Goal: Transaction & Acquisition: Book appointment/travel/reservation

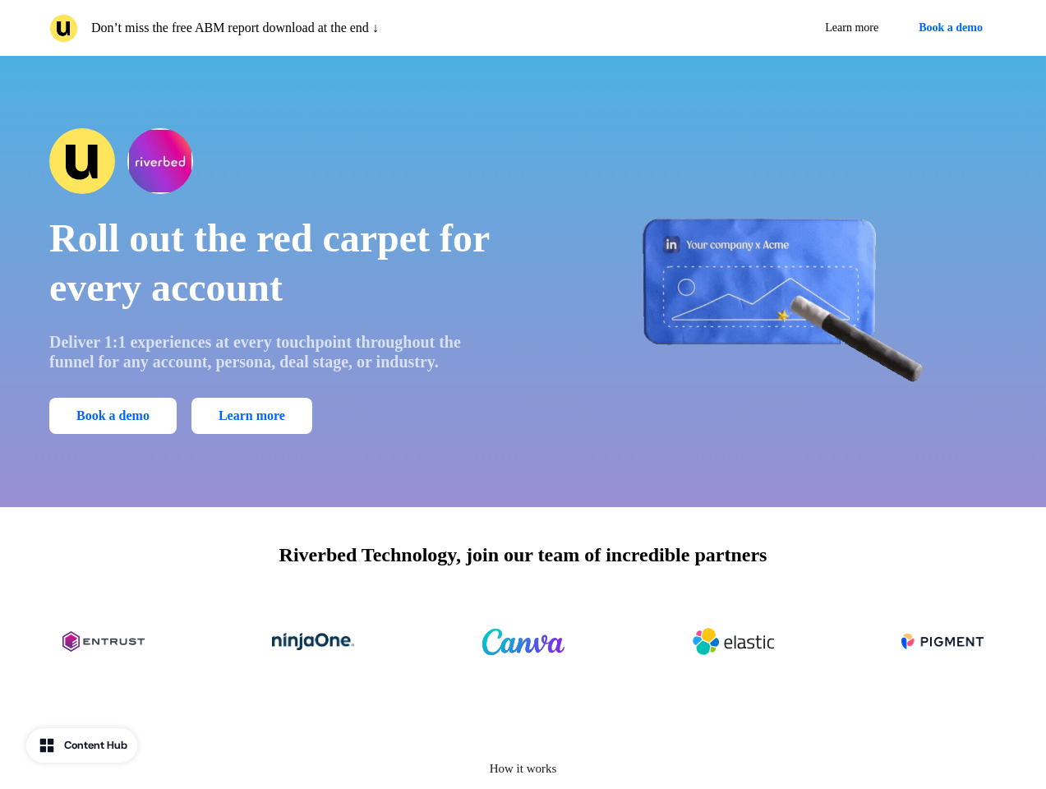
click at [522, 28] on div "Don’t miss the free ABM report download at the end ↓ Learn more Book a demo" at bounding box center [523, 28] width 1046 height 56
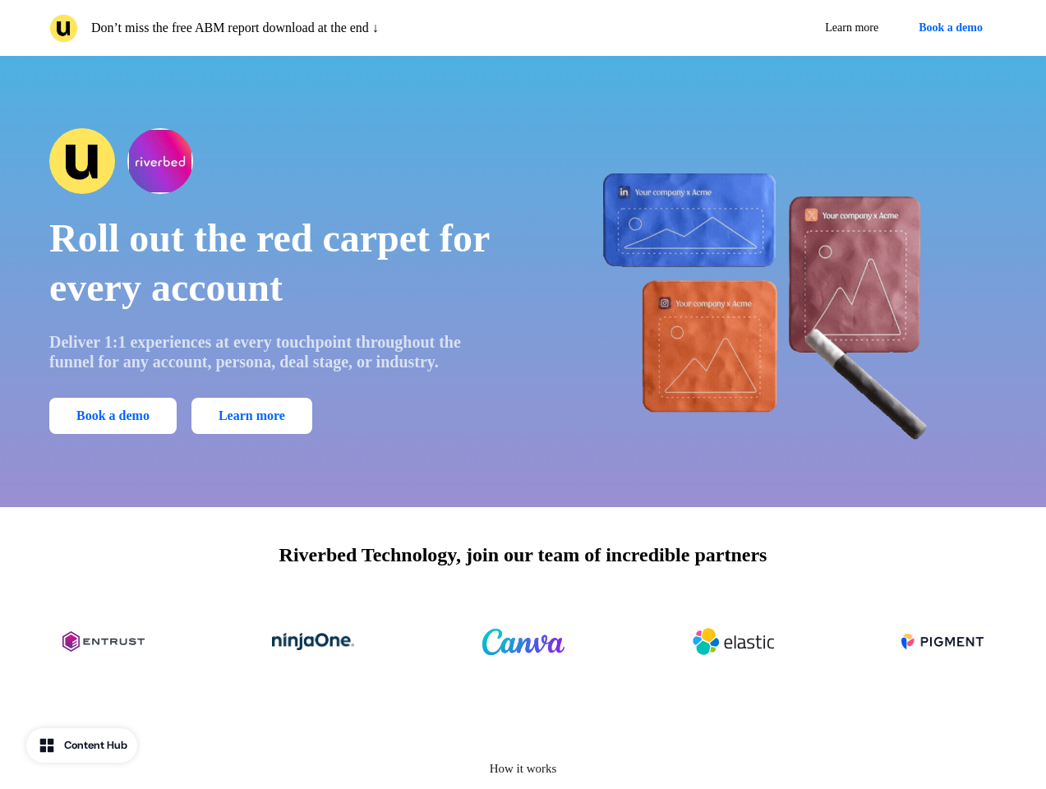
click at [283, 28] on p "Don’t miss the free ABM report download at the end ↓" at bounding box center [235, 28] width 288 height 20
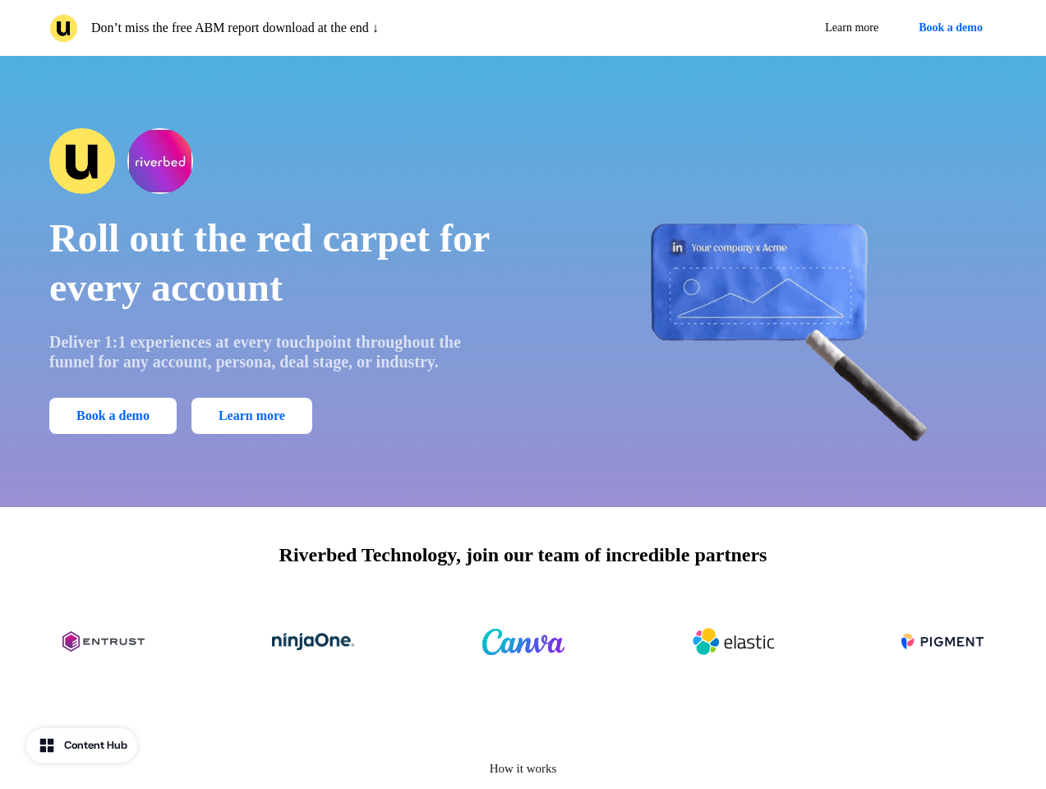
click at [763, 28] on div "Learn more Book a demo" at bounding box center [763, 28] width 467 height 30
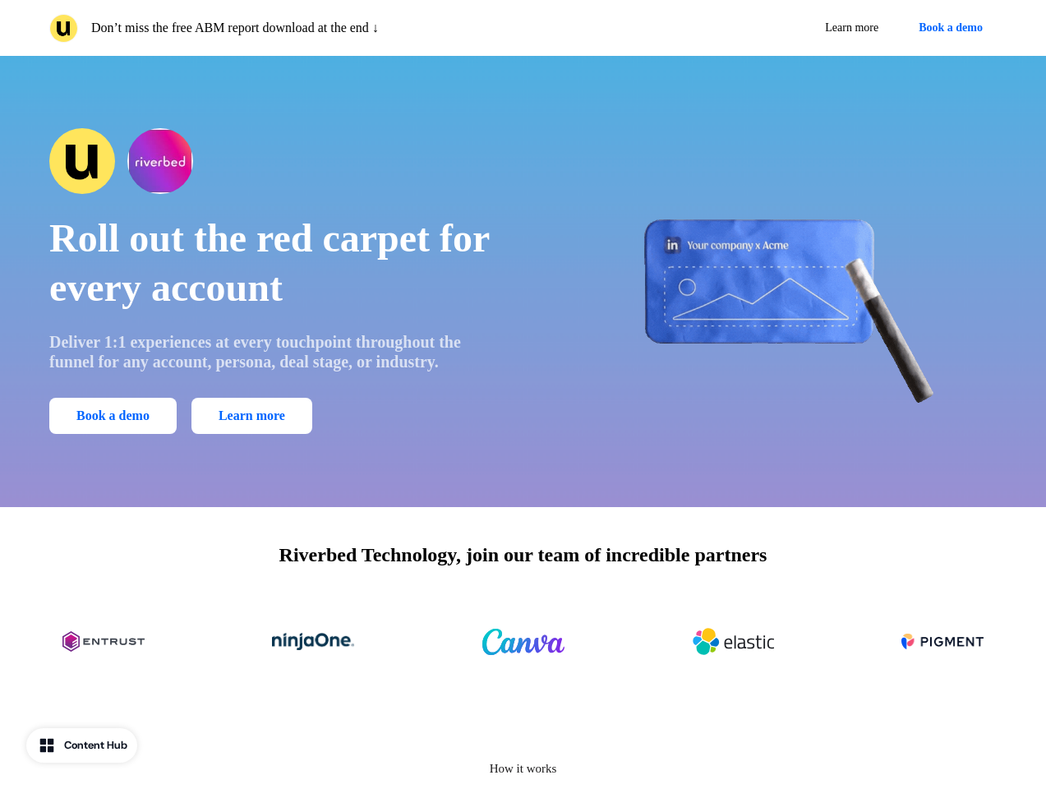
click at [947, 28] on button "Book a demo" at bounding box center [950, 28] width 92 height 30
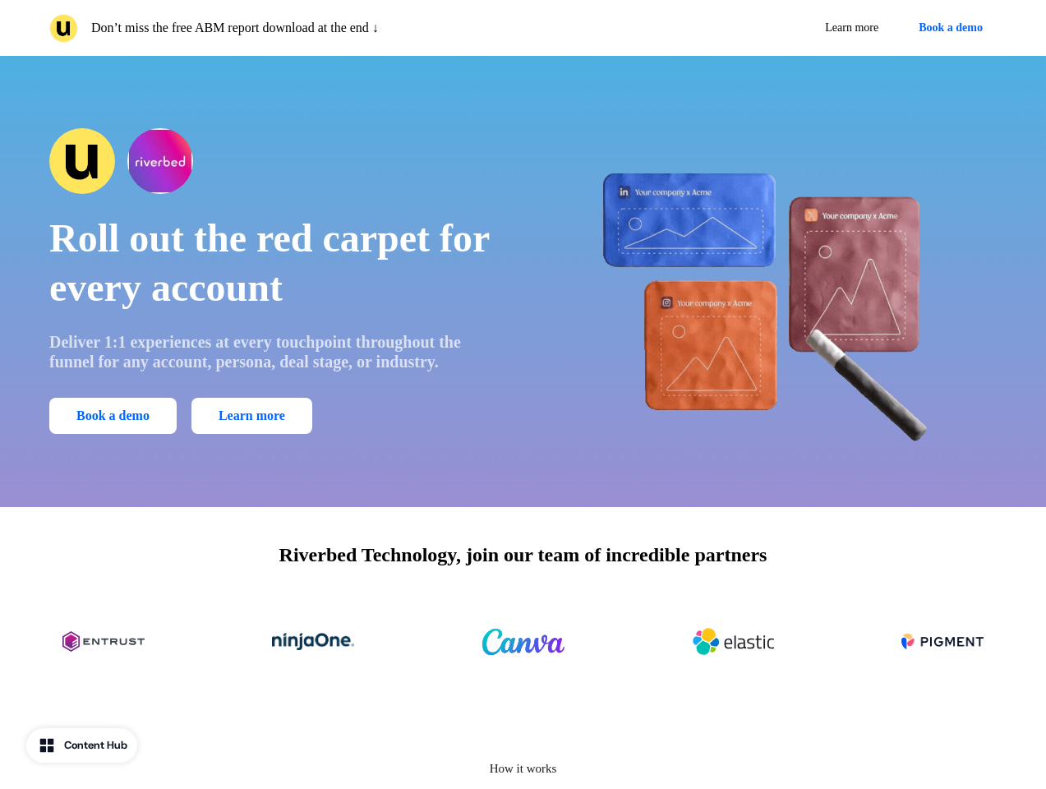
click at [522, 281] on div "Roll out the red carpet for every account Deliver 1:1 experiences at every touc…" at bounding box center [523, 281] width 1046 height 451
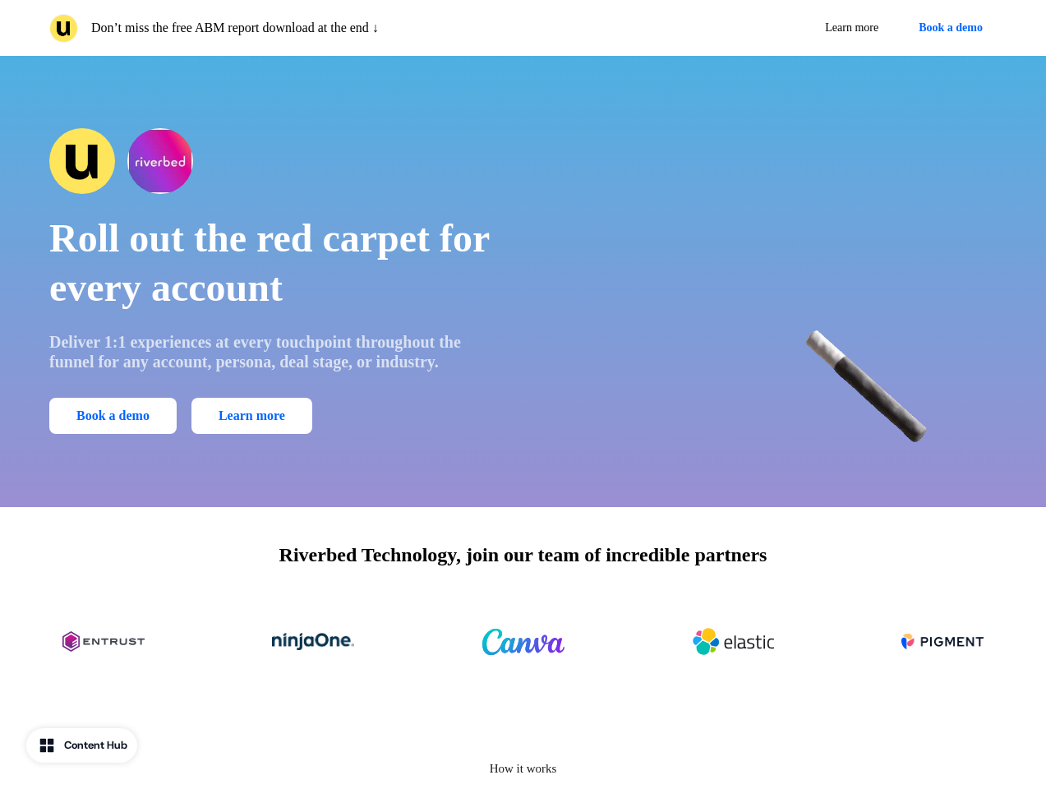
click at [274, 281] on span "Roll out the red carpet for every account" at bounding box center [268, 262] width 439 height 93
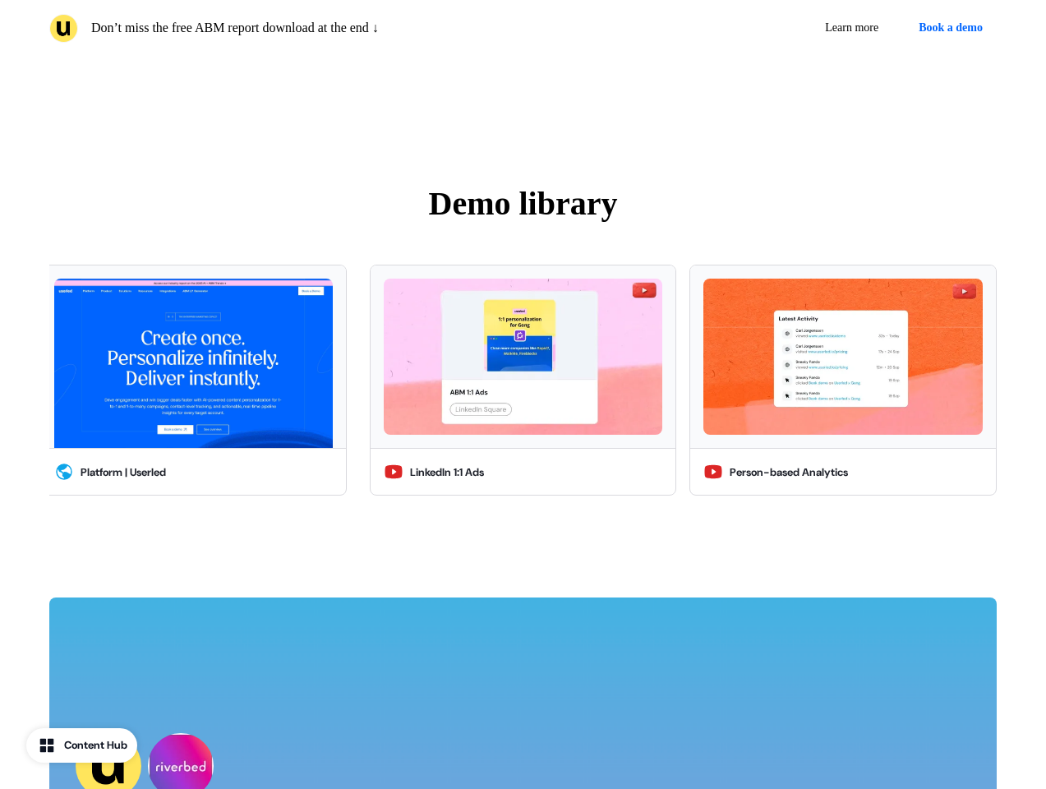
click at [116, 416] on img at bounding box center [193, 363] width 278 height 170
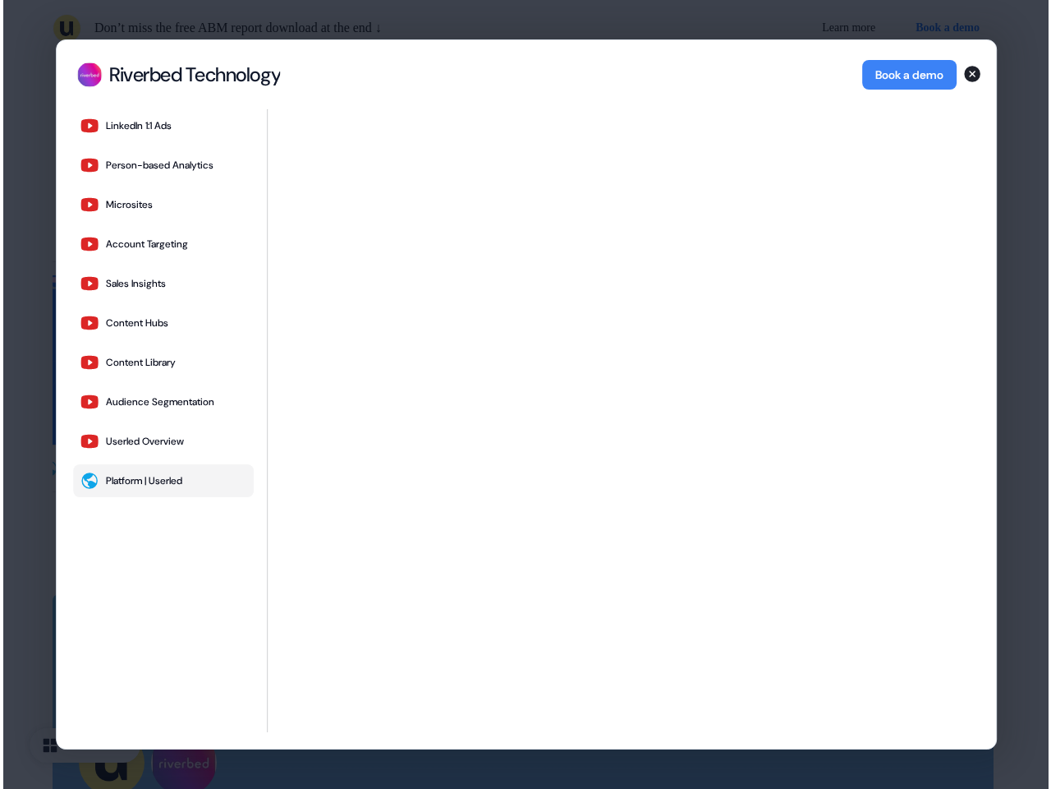
scroll to position [3371, 0]
